Goal: Task Accomplishment & Management: Manage account settings

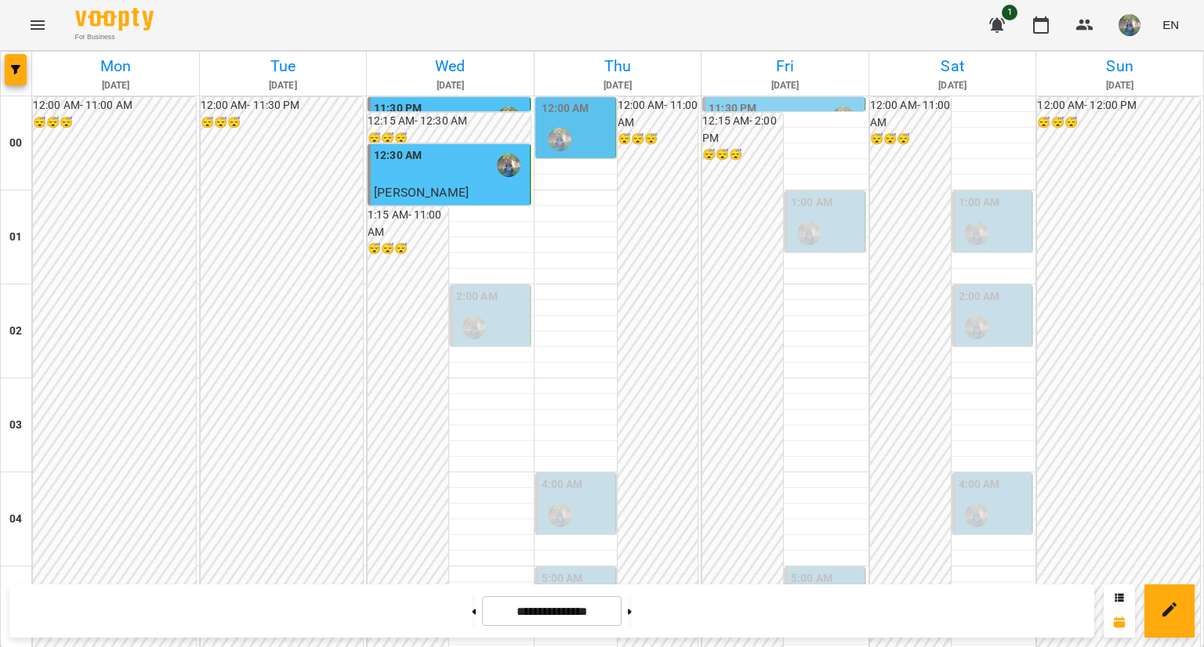
scroll to position [1463, 0]
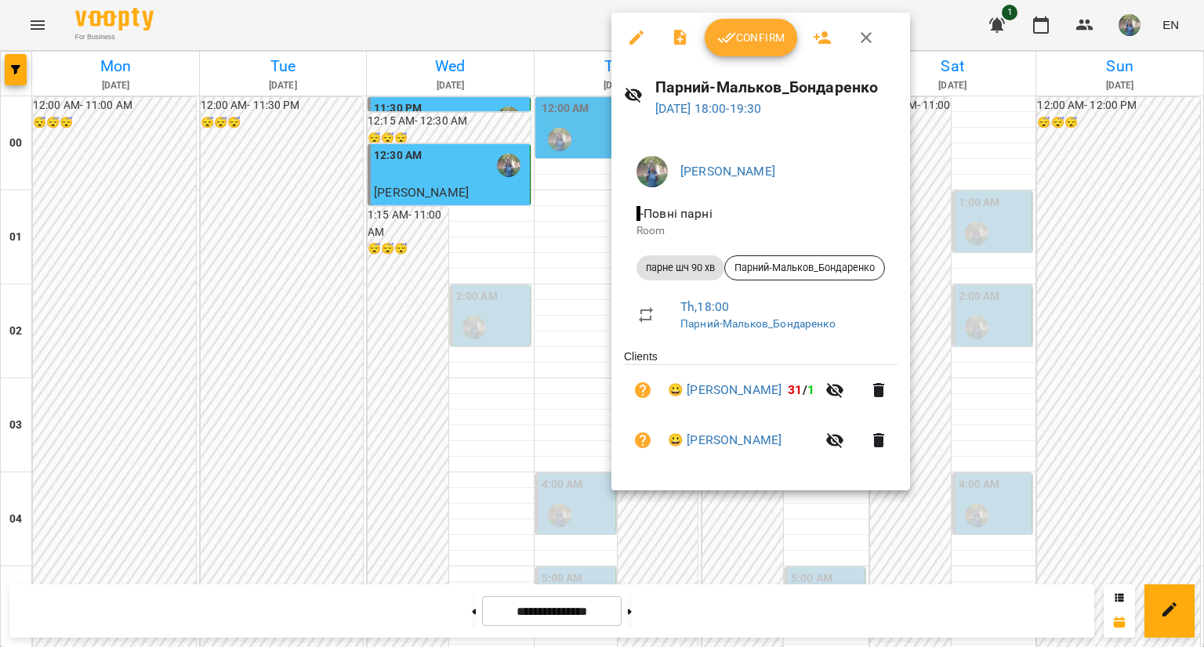
click at [661, 515] on div at bounding box center [602, 323] width 1204 height 647
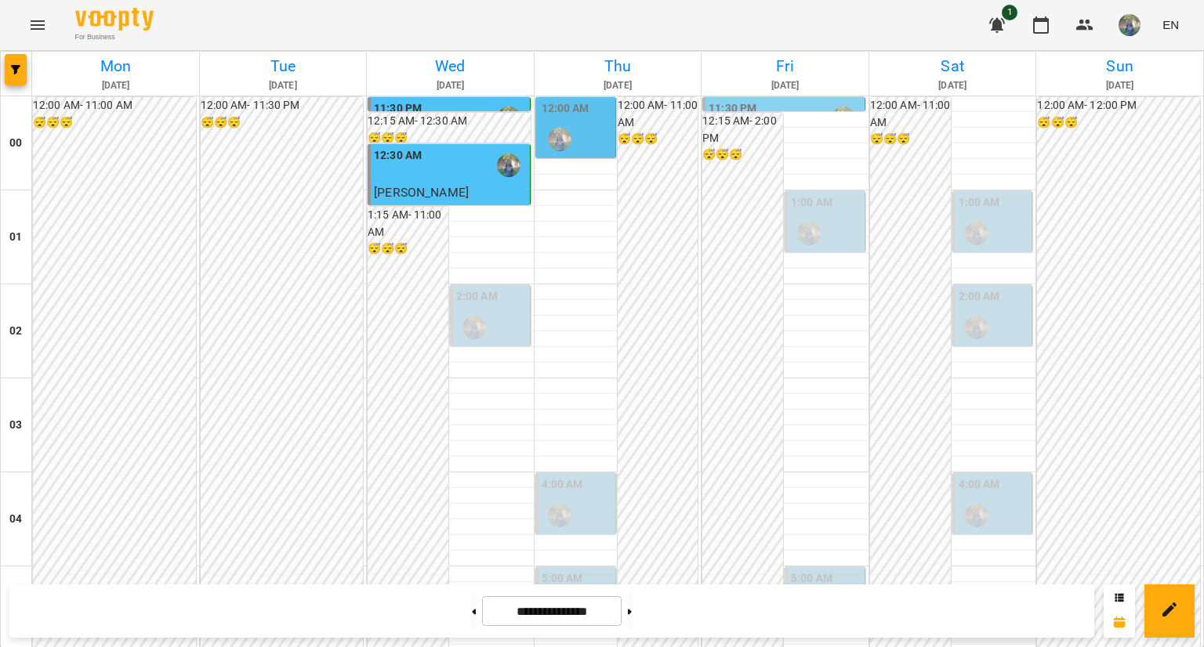
scroll to position [1776, 0]
click at [994, 22] on icon "button" at bounding box center [996, 25] width 19 height 19
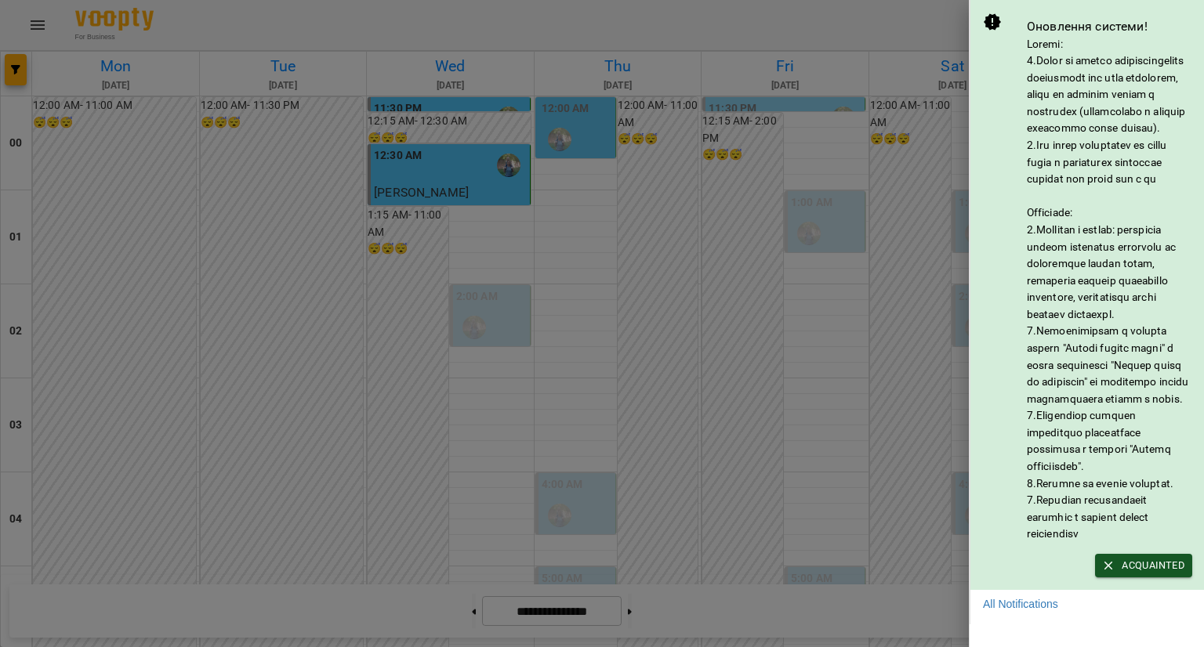
click at [906, 159] on div at bounding box center [602, 323] width 1204 height 647
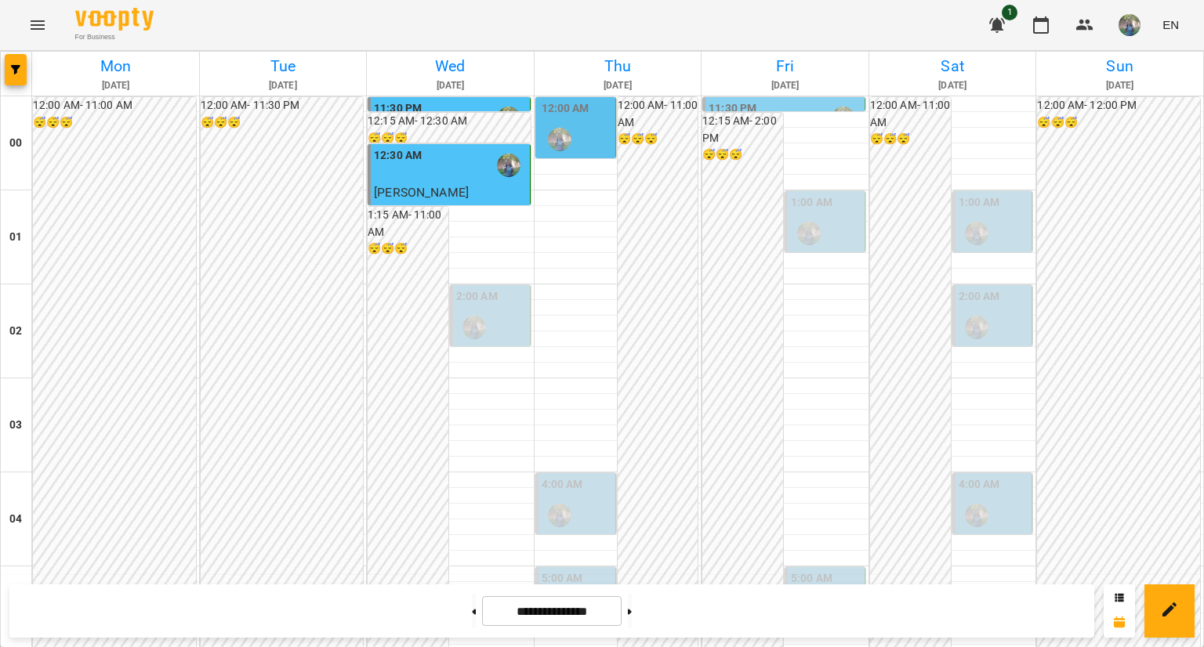
scroll to position [0, 0]
click at [564, 116] on label "12:00 AM" at bounding box center [565, 108] width 48 height 17
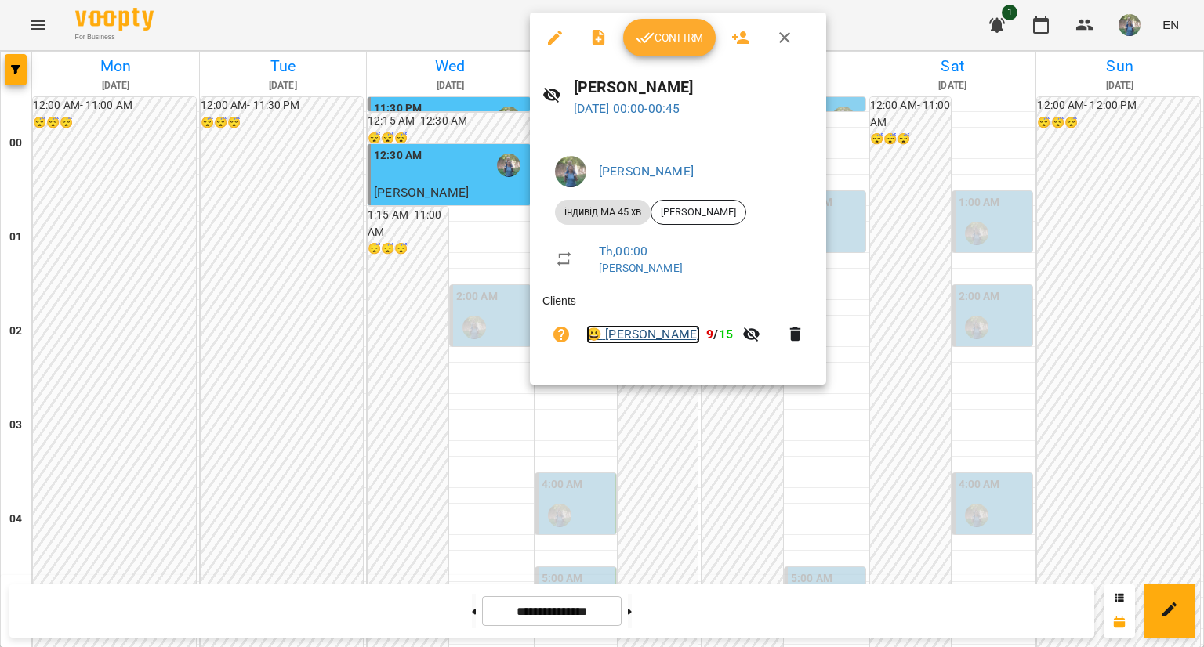
click at [679, 335] on link "😀 [PERSON_NAME]" at bounding box center [643, 334] width 114 height 19
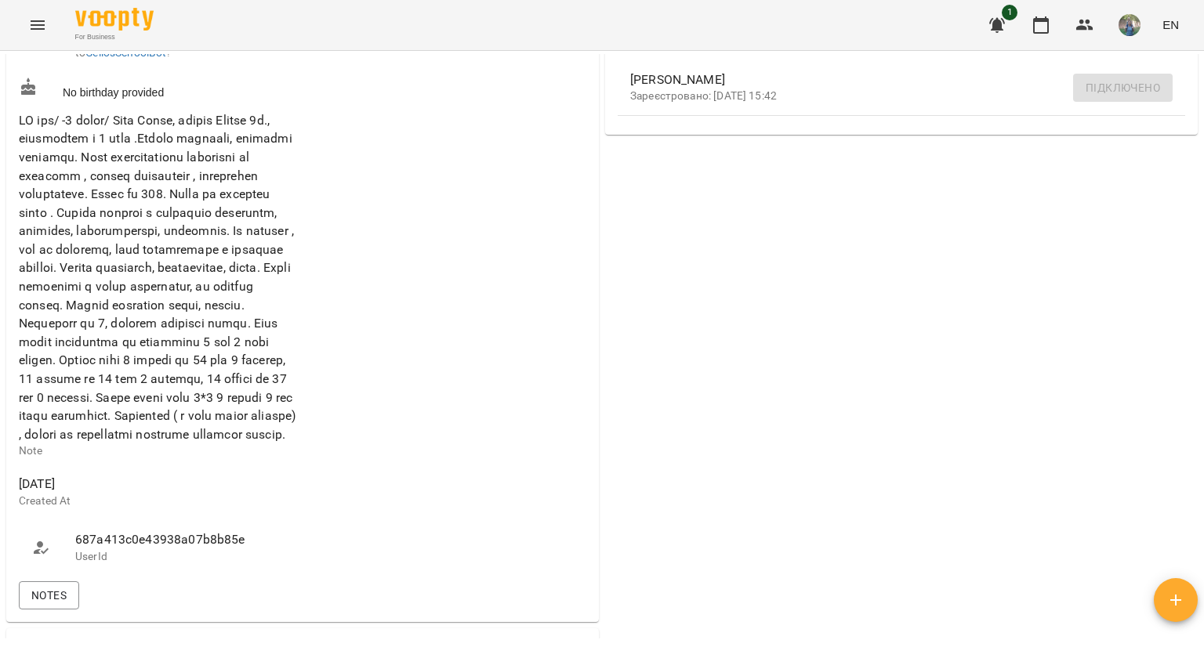
scroll to position [784, 0]
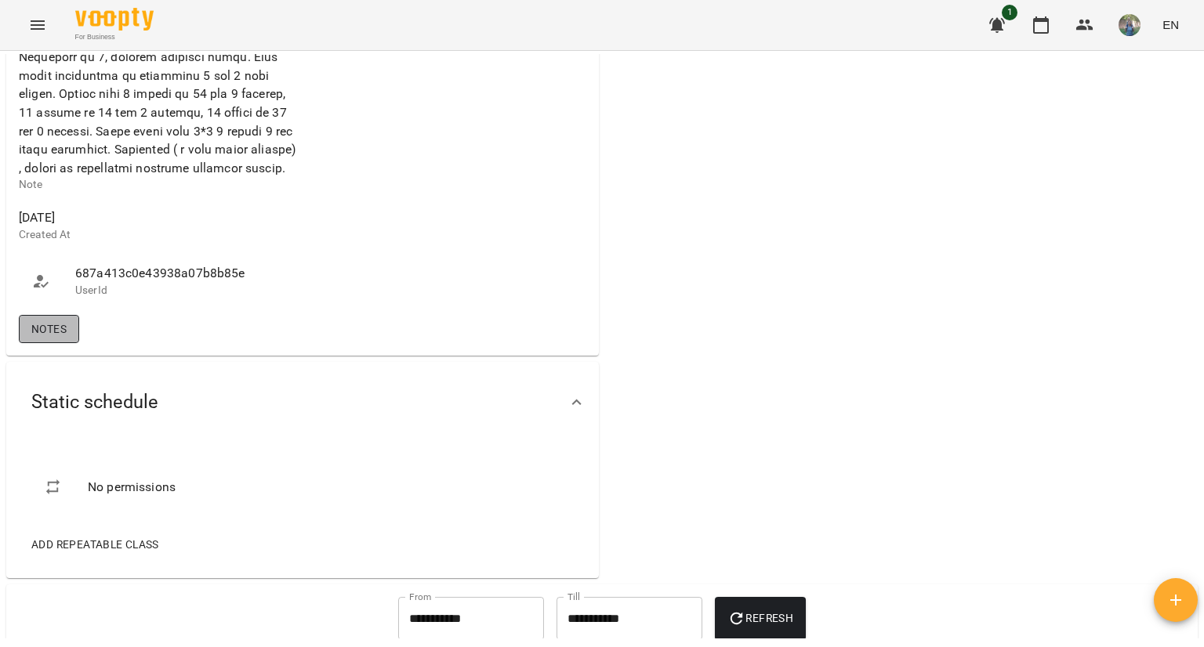
click at [61, 338] on span "Notes" at bounding box center [48, 329] width 35 height 19
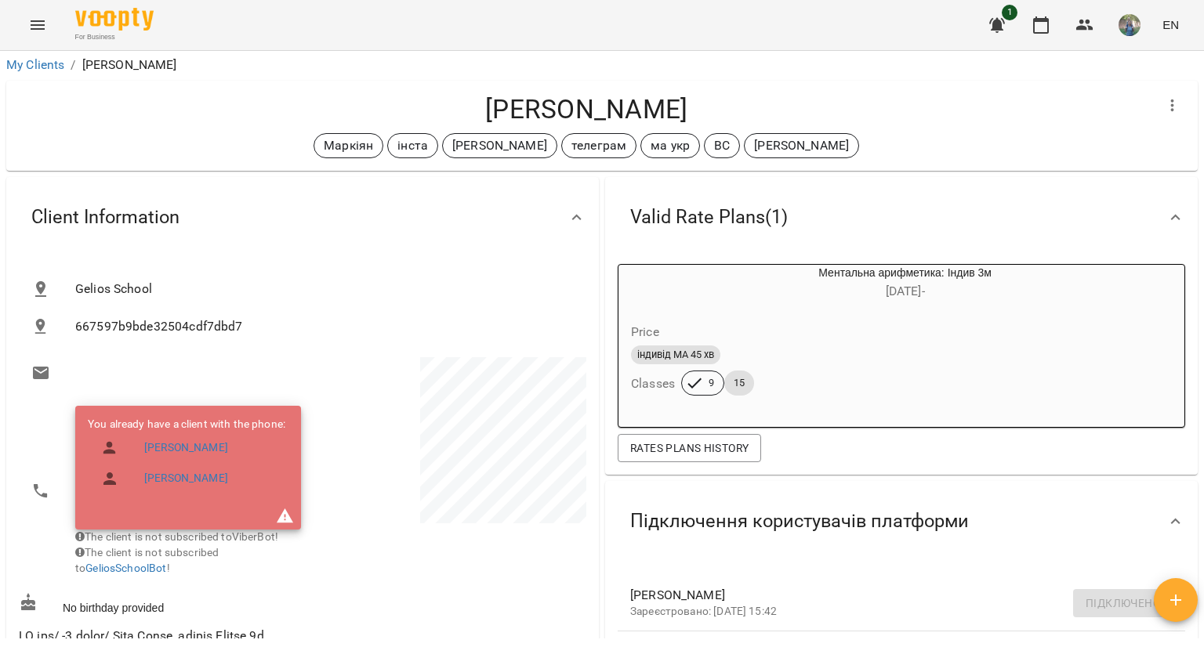
scroll to position [0, 0]
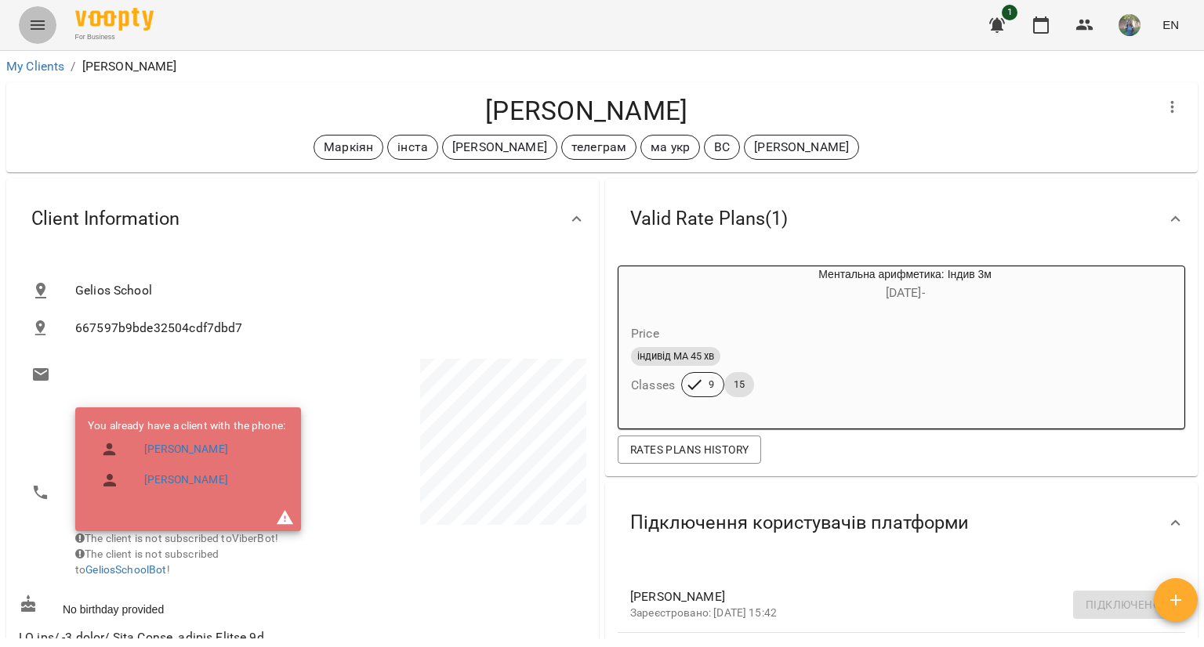
click at [42, 26] on icon "Menu" at bounding box center [37, 25] width 19 height 19
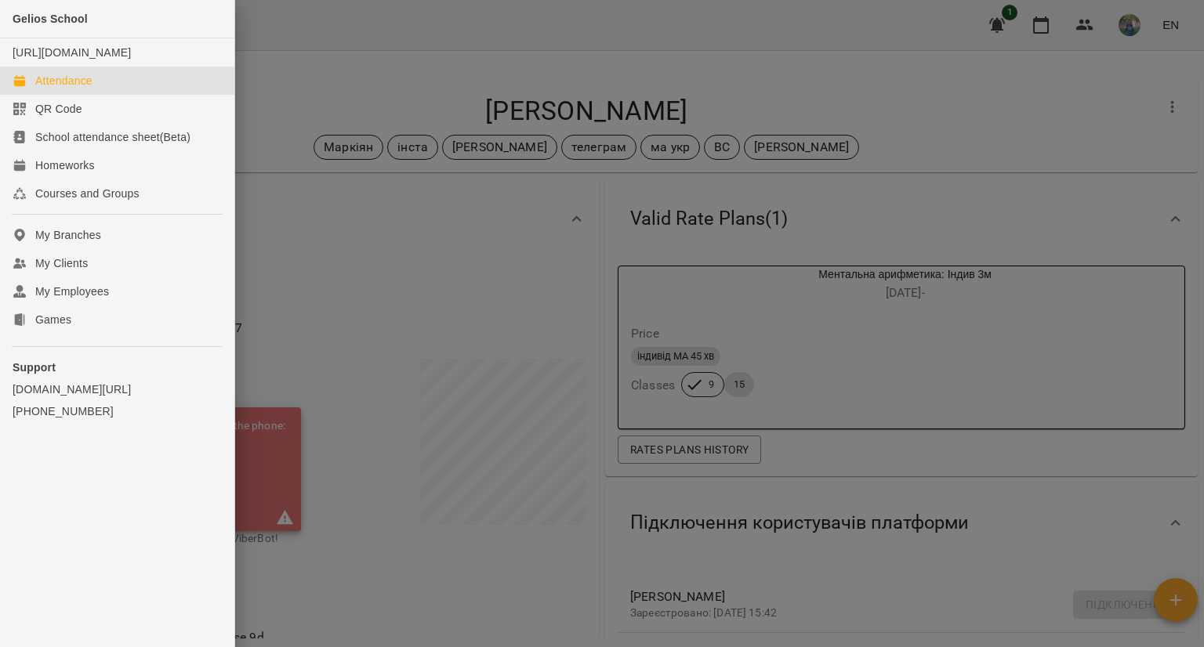
click at [78, 95] on link "Attendance" at bounding box center [117, 81] width 234 height 28
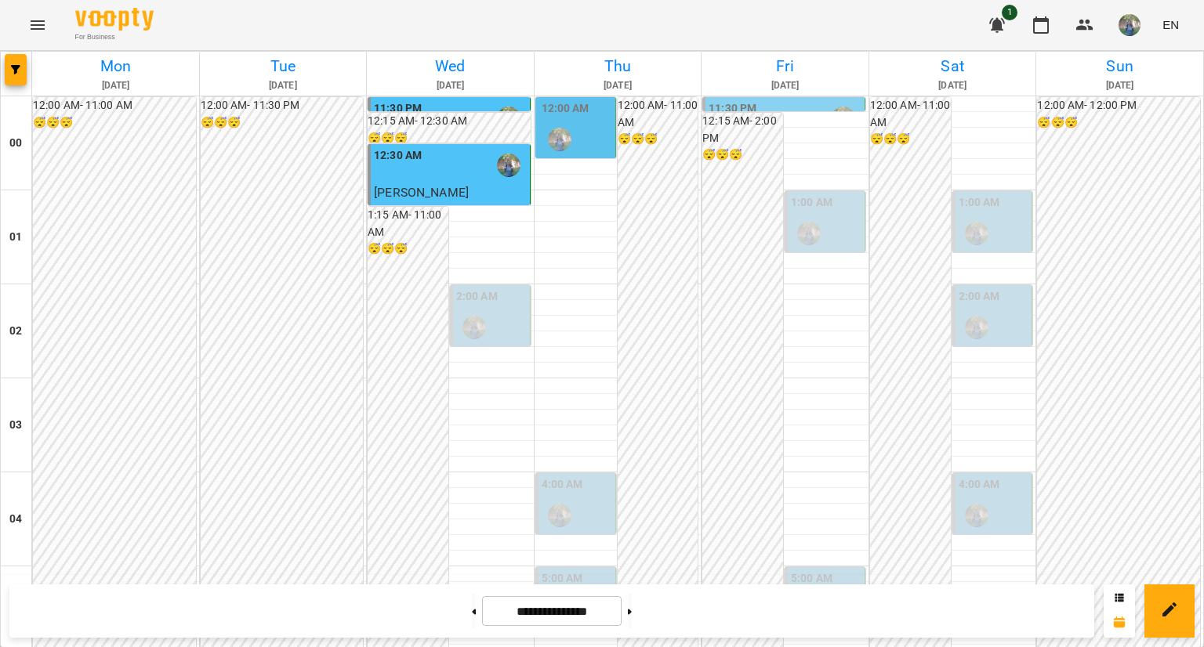
scroll to position [940, 0]
